Goal: Obtain resource: Obtain resource

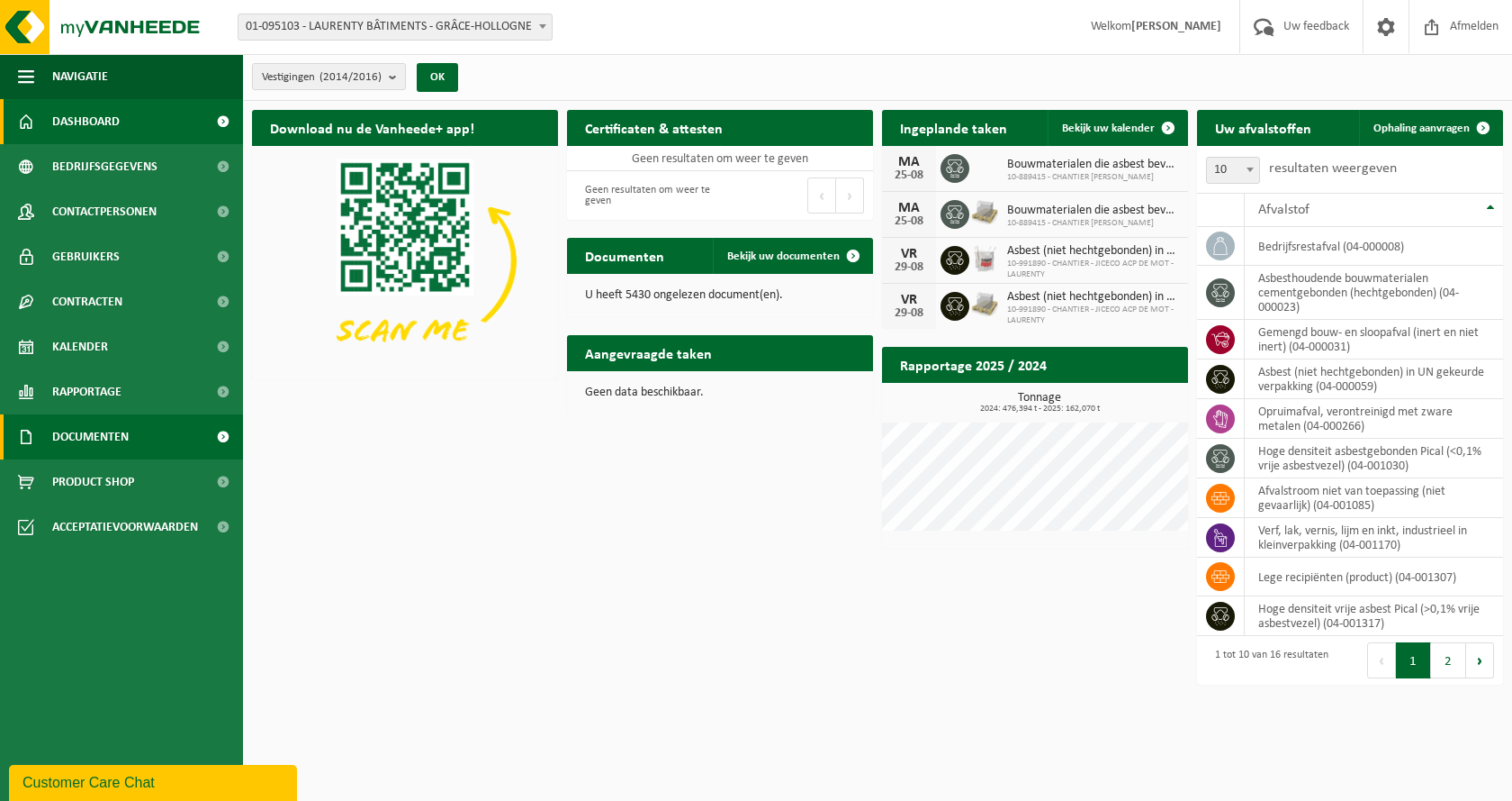
click at [100, 434] on span "Documenten" at bounding box center [91, 437] width 77 height 45
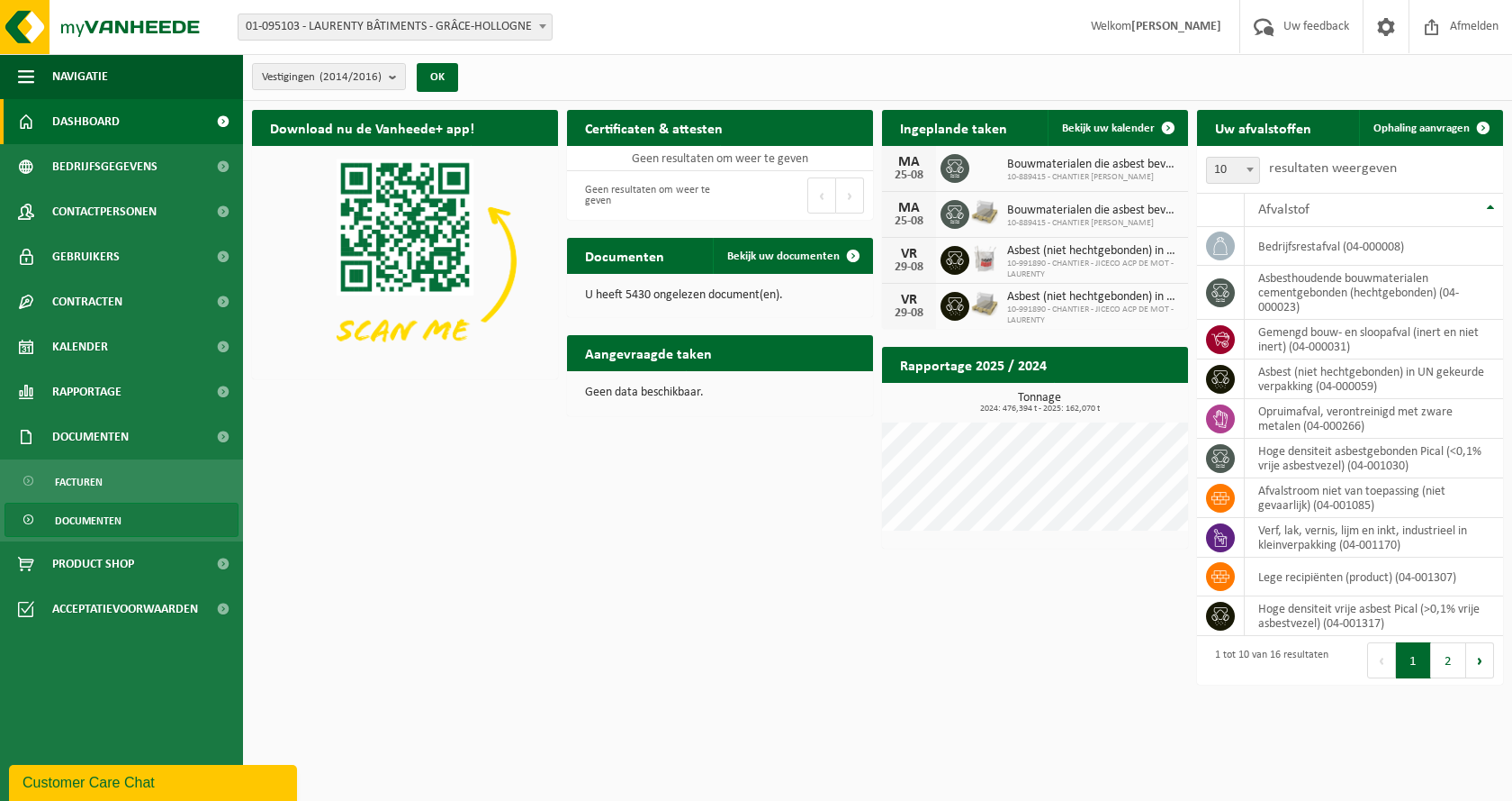
click at [111, 515] on span "Documenten" at bounding box center [88, 521] width 67 height 34
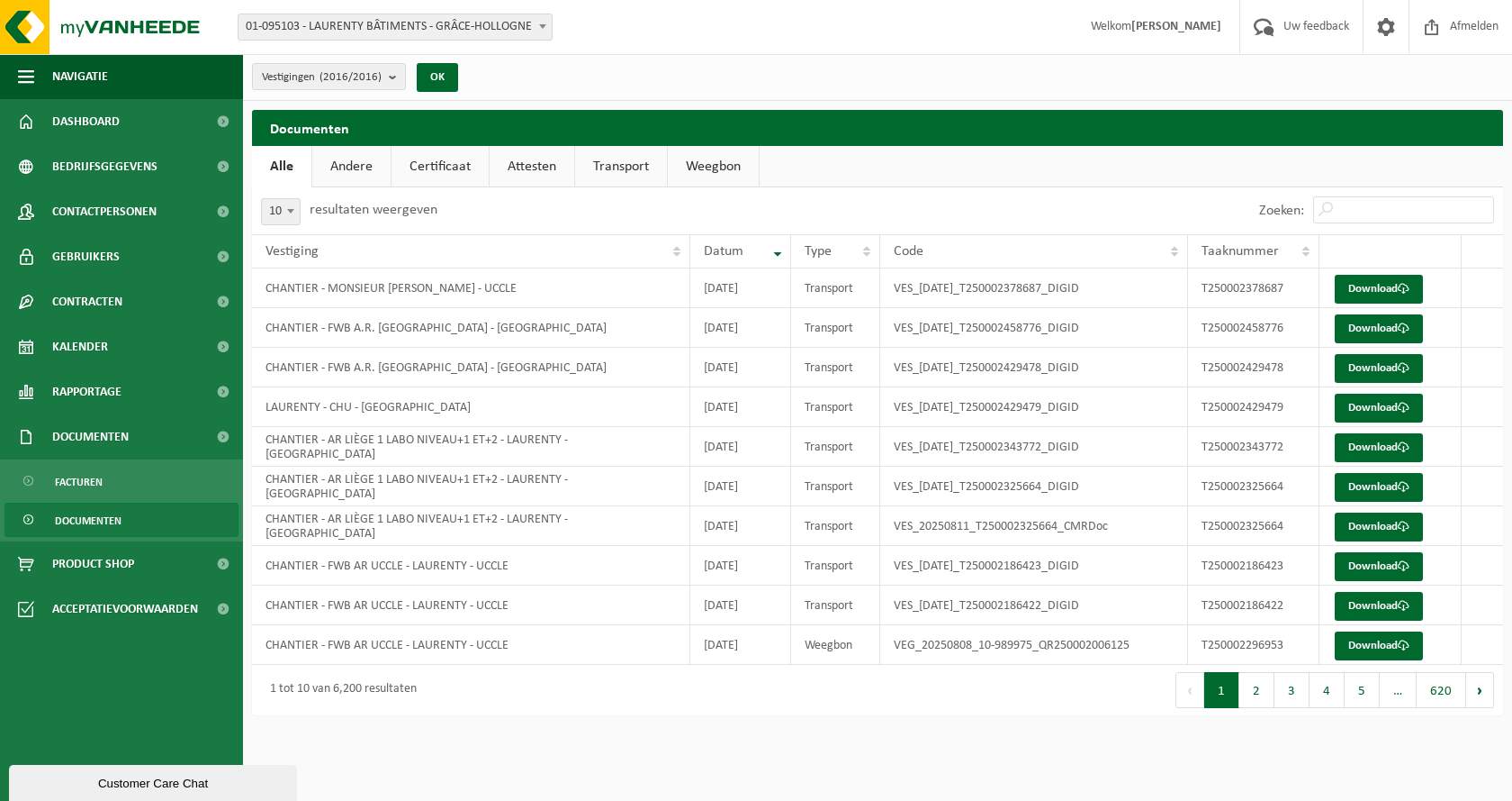
click at [465, 173] on link "Certificaat" at bounding box center [441, 167] width 97 height 41
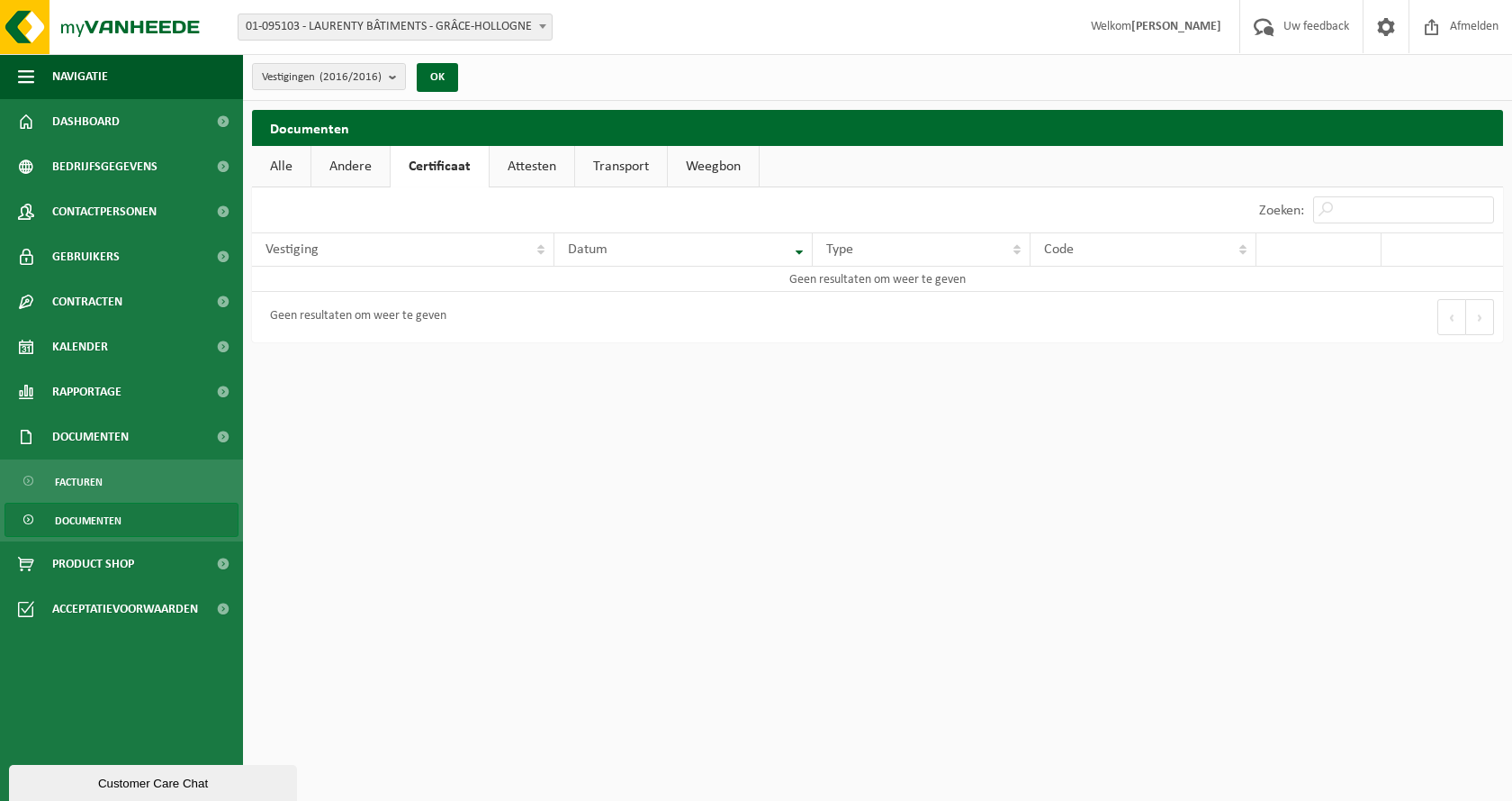
click at [540, 163] on link "Attesten" at bounding box center [531, 167] width 84 height 41
